Goal: Task Accomplishment & Management: Use online tool/utility

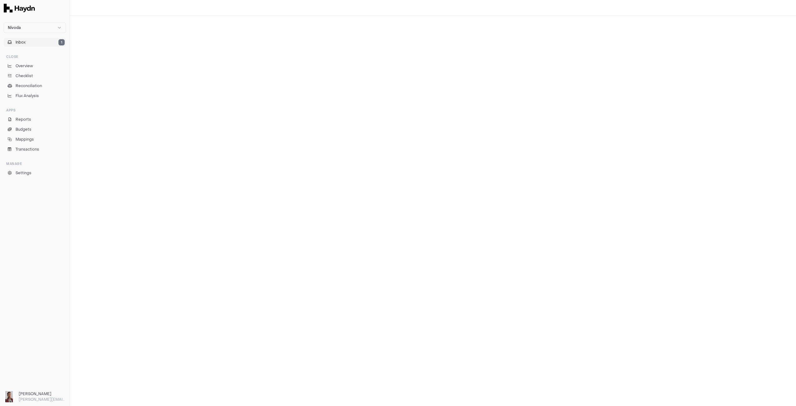
click at [17, 41] on span "Inbox" at bounding box center [21, 42] width 10 height 6
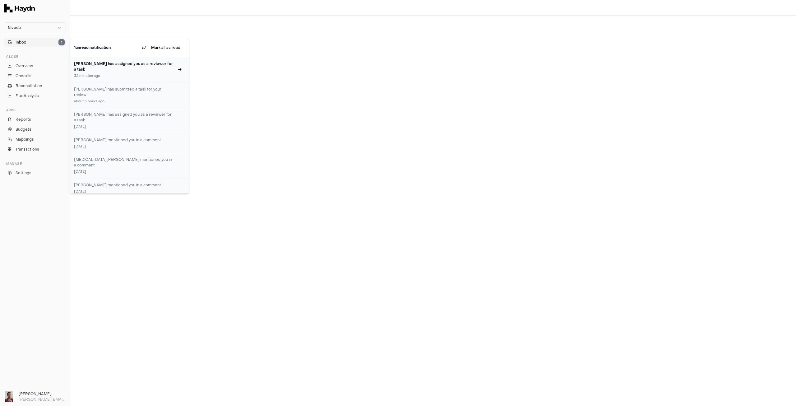
click at [94, 64] on h3 "[PERSON_NAME] has assigned you as a reviewer for a task" at bounding box center [124, 66] width 100 height 11
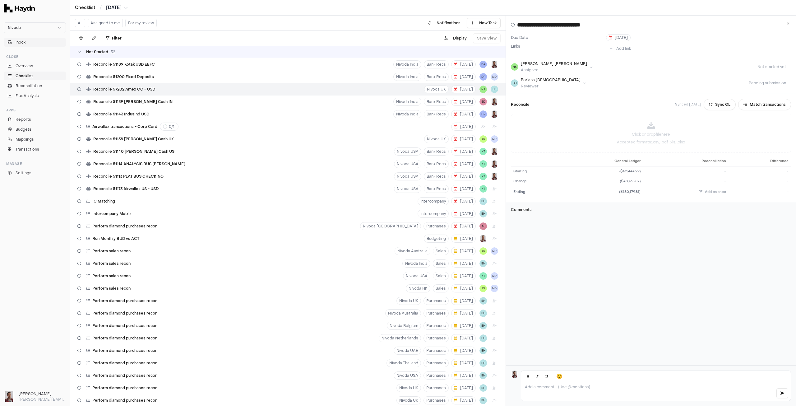
click at [26, 44] on button "Inbox" at bounding box center [35, 42] width 62 height 9
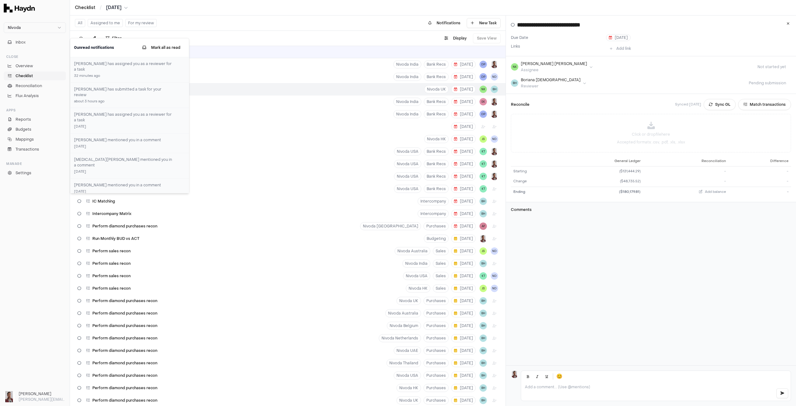
click at [585, 233] on div "**********" at bounding box center [651, 191] width 290 height 350
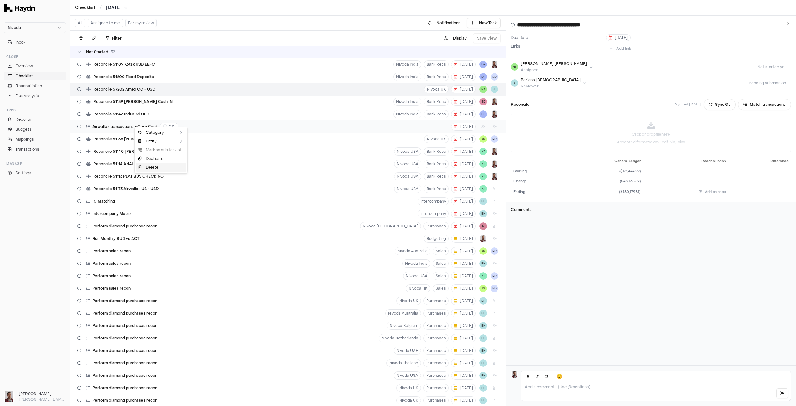
click at [161, 165] on div "Delete" at bounding box center [161, 167] width 50 height 9
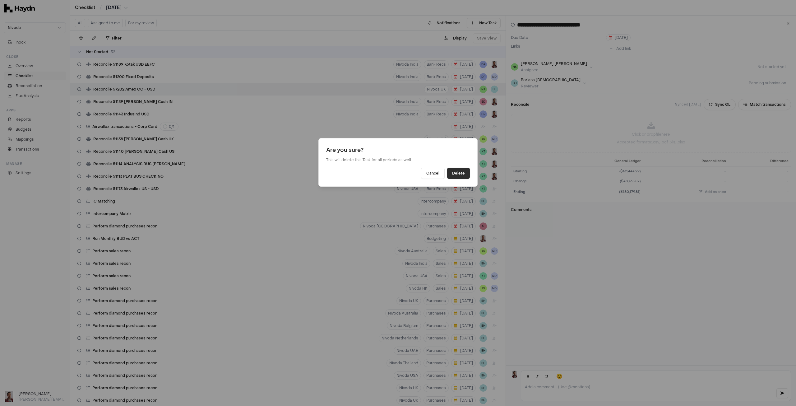
click at [461, 172] on button "Delete" at bounding box center [458, 173] width 23 height 11
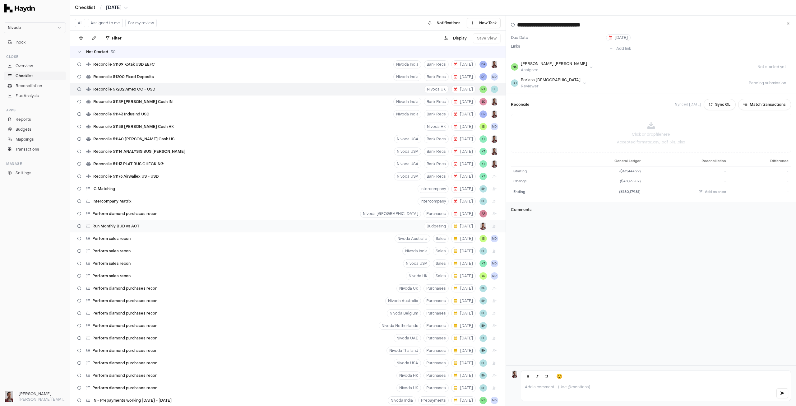
click at [142, 225] on div "Run Monthly BUD vs ACT Budgeting [DATE]" at bounding box center [288, 226] width 436 height 12
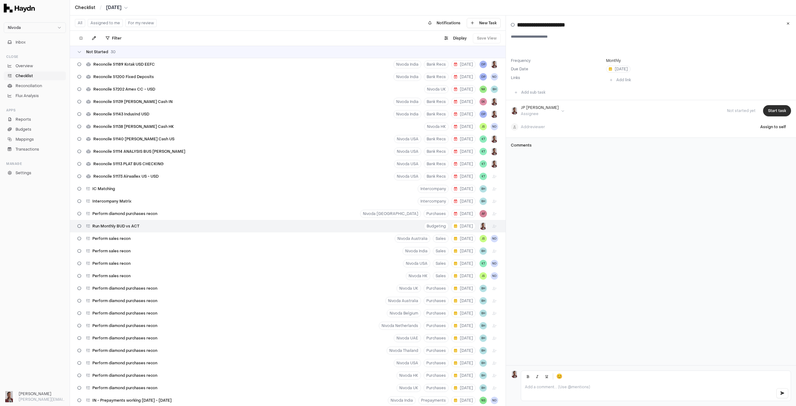
click at [781, 111] on button "Start task" at bounding box center [777, 110] width 28 height 11
click at [769, 111] on button "Submit task" at bounding box center [775, 110] width 32 height 11
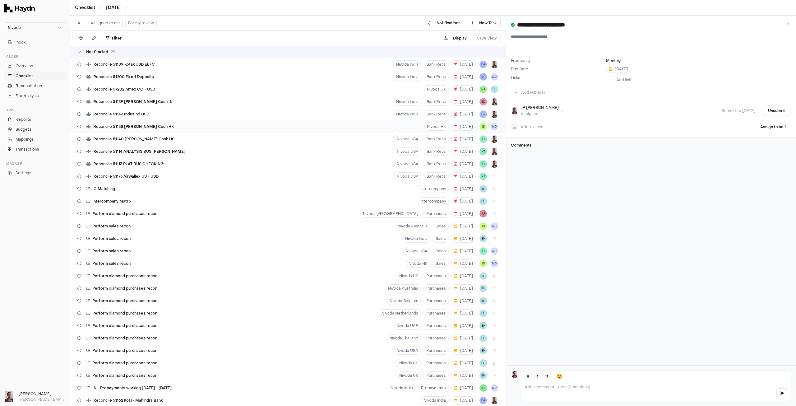
click at [163, 124] on div "Reconcile 51138 [PERSON_NAME] Cash HK Nivoda HK [DATE] JS ND" at bounding box center [288, 126] width 436 height 12
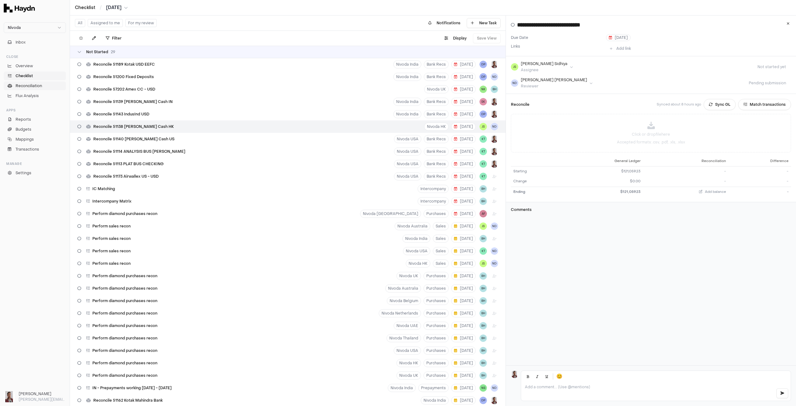
click at [31, 86] on span "Reconciliation" at bounding box center [29, 86] width 26 height 6
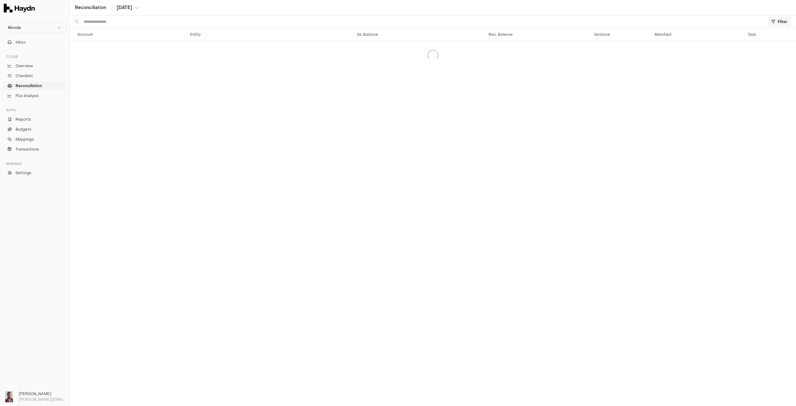
click at [783, 21] on html "Nivoda Inbox Close Overview Checklist Reconciliation Flux Analysis Apps Reports…" at bounding box center [398, 203] width 796 height 406
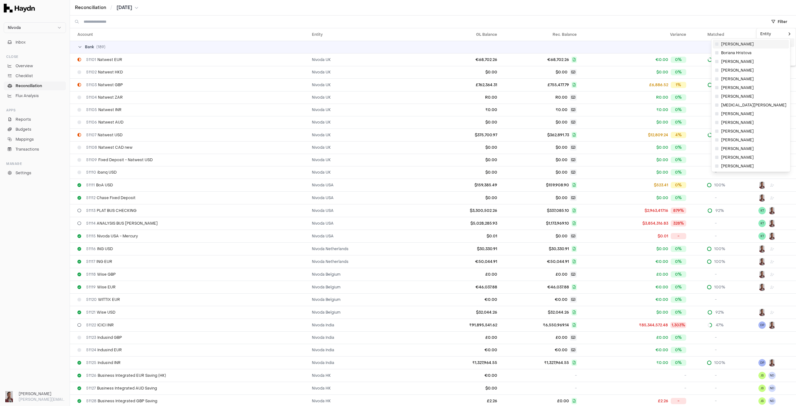
click at [722, 44] on span "[PERSON_NAME]" at bounding box center [734, 44] width 39 height 5
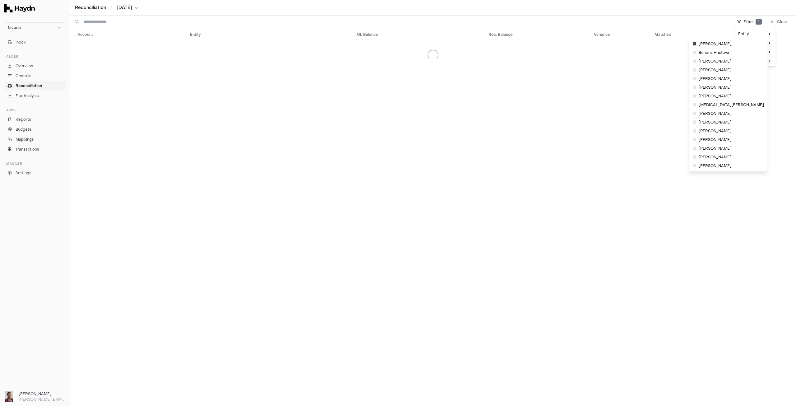
scroll to position [10, 0]
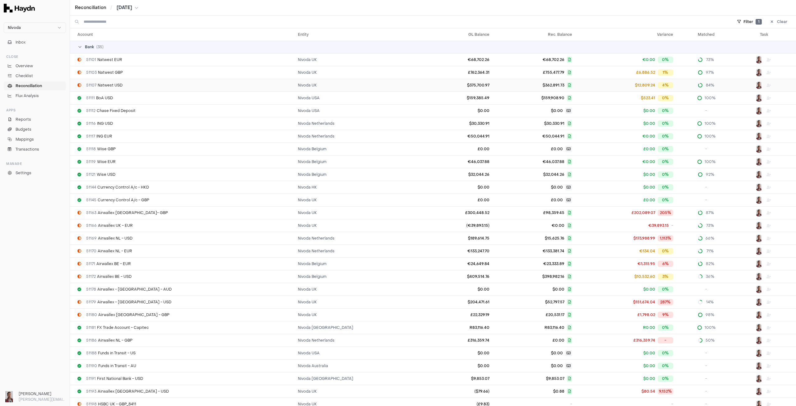
click at [137, 85] on div "51107 Natwest USD" at bounding box center [184, 85] width 215 height 5
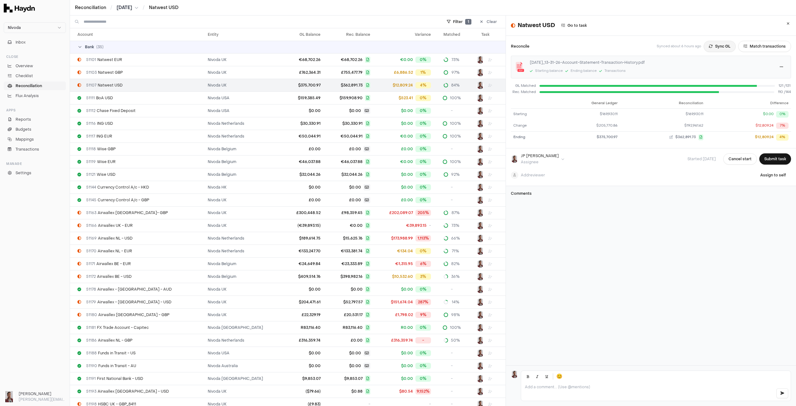
click at [708, 48] on button "Sync GL" at bounding box center [719, 46] width 32 height 11
click at [763, 46] on button "Match transactions" at bounding box center [764, 46] width 53 height 11
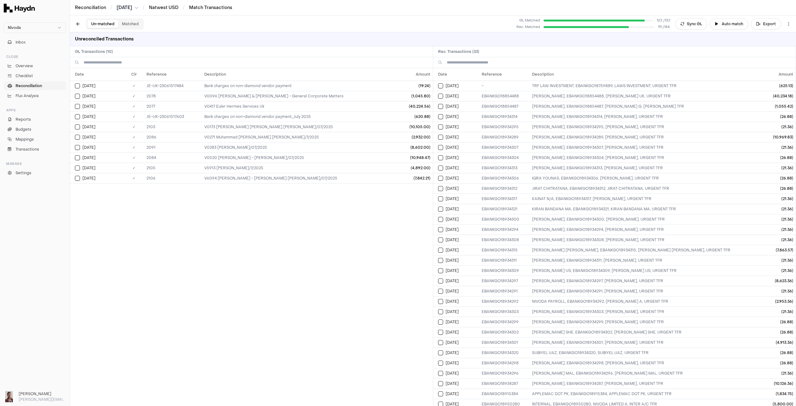
click at [123, 22] on button "Matched" at bounding box center [130, 24] width 24 height 8
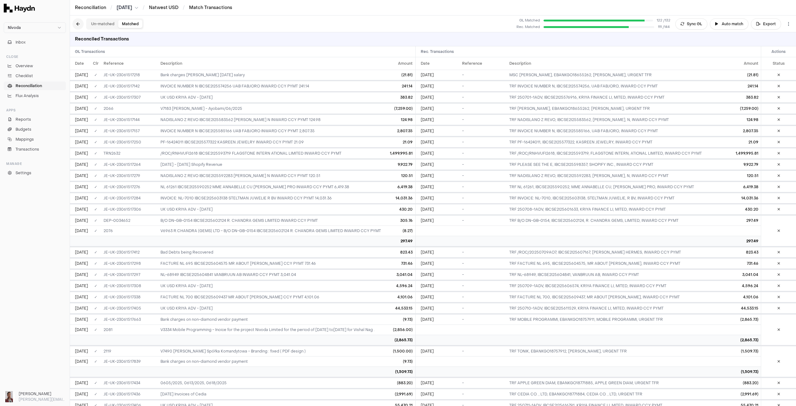
click at [78, 24] on button at bounding box center [77, 23] width 11 height 11
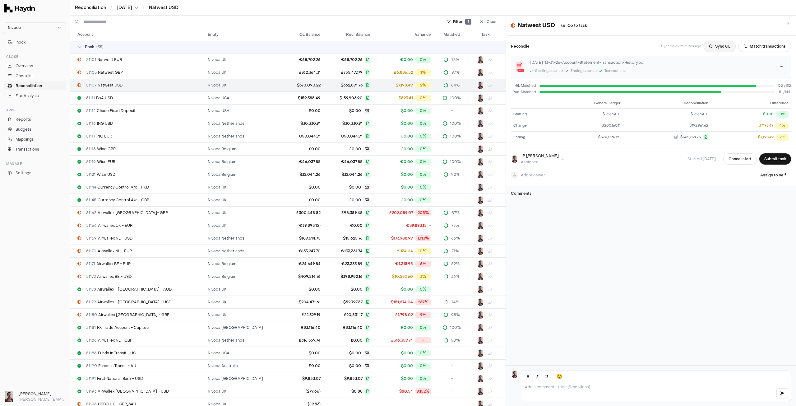
click at [712, 46] on button "Sync GL" at bounding box center [719, 46] width 32 height 11
